Goal: Check status: Check status

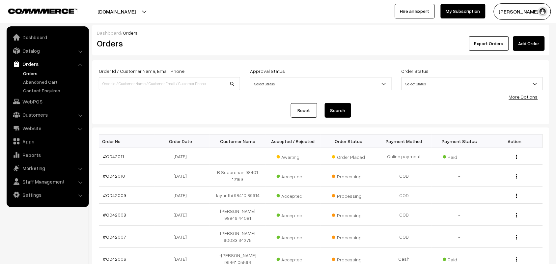
click at [39, 71] on link "Orders" at bounding box center [53, 73] width 65 height 7
click at [25, 73] on link "Orders" at bounding box center [53, 73] width 65 height 7
